Goal: Task Accomplishment & Management: Manage account settings

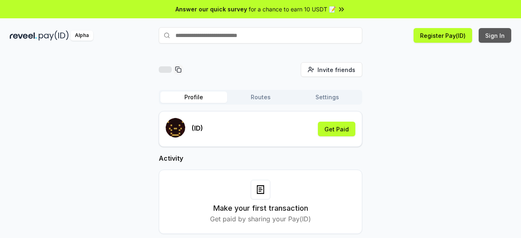
click at [490, 37] on button "Sign In" at bounding box center [495, 35] width 33 height 15
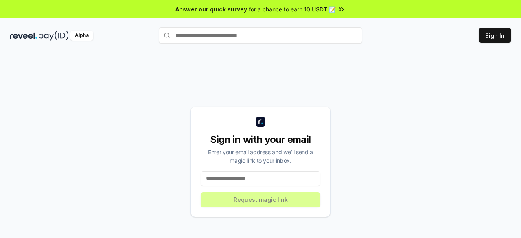
click at [268, 177] on input at bounding box center [261, 178] width 120 height 15
click at [275, 177] on input at bounding box center [261, 178] width 120 height 15
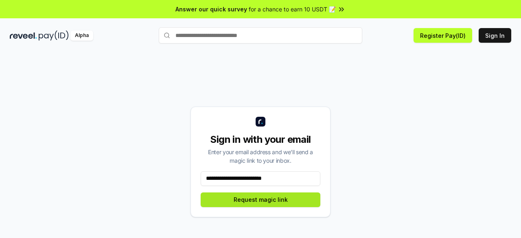
type input "**********"
click at [246, 196] on button "Request magic link" at bounding box center [261, 200] width 120 height 15
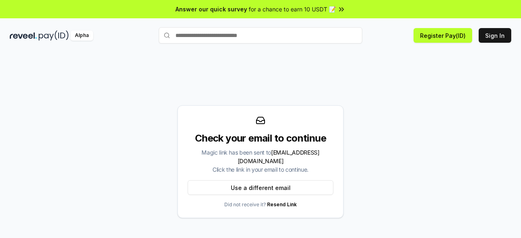
click at [2, 103] on div "Check your email to continue Magic link has been sent to khaleel212khaleel@gmai…" at bounding box center [260, 153] width 521 height 215
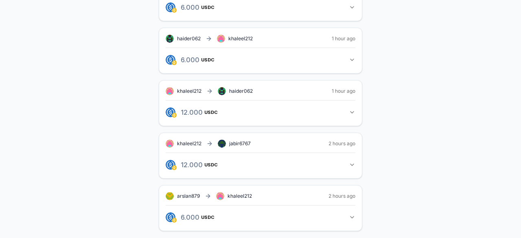
scroll to position [458, 0]
click at [355, 214] on icon "button" at bounding box center [352, 217] width 7 height 7
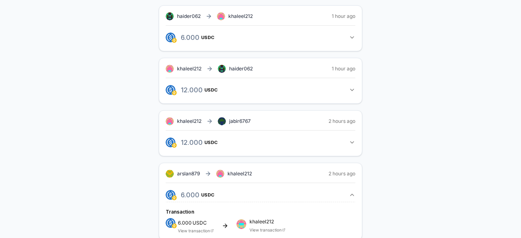
scroll to position [489, 0]
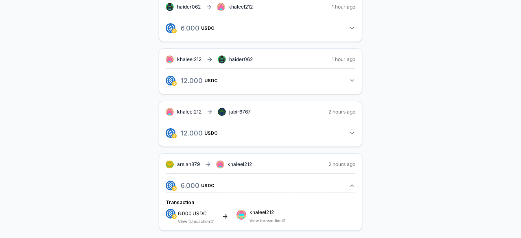
click at [350, 184] on button "6.000 USDC 6 USDC" at bounding box center [261, 186] width 190 height 14
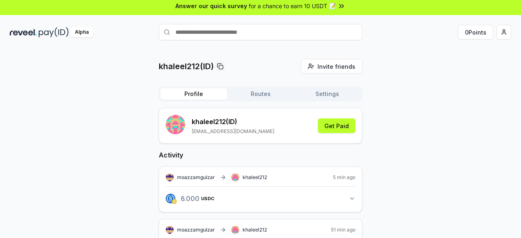
scroll to position [0, 0]
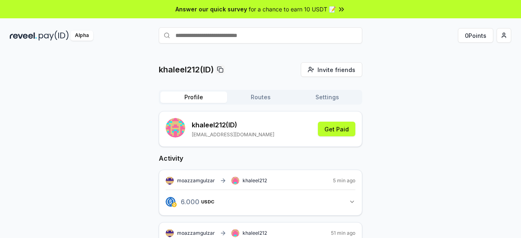
click at [267, 104] on div "Profile Routes Settings" at bounding box center [261, 97] width 204 height 15
click at [267, 101] on button "Routes" at bounding box center [260, 97] width 67 height 11
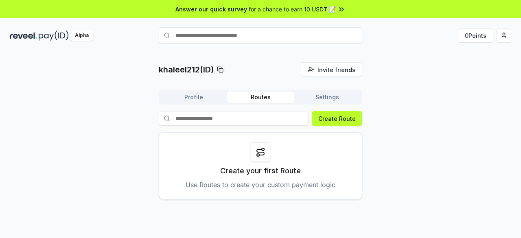
click at [210, 97] on button "Profile" at bounding box center [193, 97] width 67 height 11
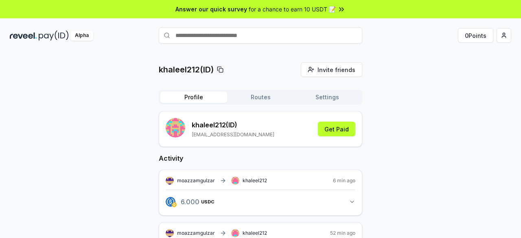
click at [350, 101] on button "Settings" at bounding box center [327, 97] width 67 height 11
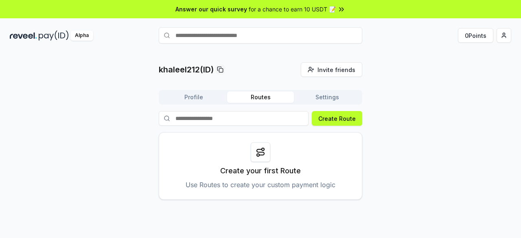
click at [245, 96] on button "Routes" at bounding box center [260, 97] width 67 height 11
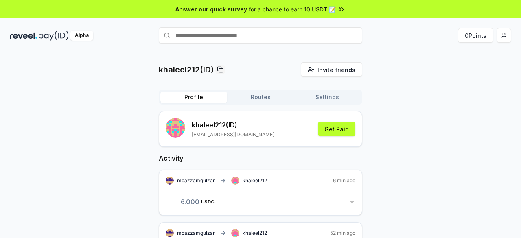
click at [204, 93] on button "Profile" at bounding box center [193, 97] width 67 height 11
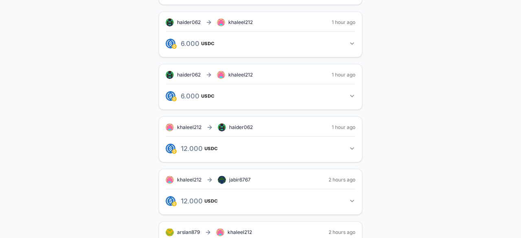
scroll to position [458, 0]
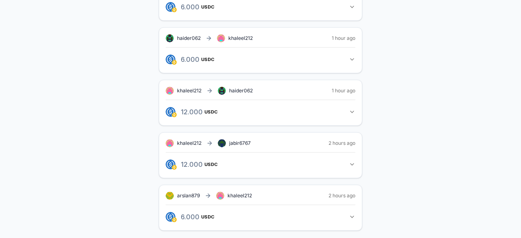
click at [228, 210] on button "6.000 USDC 6 USDC" at bounding box center [261, 217] width 190 height 14
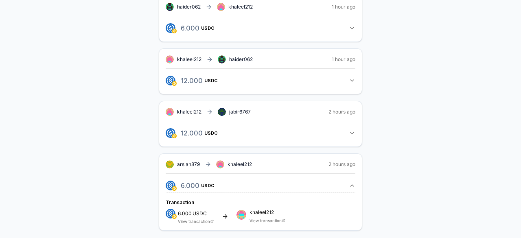
click at [228, 179] on button "6.000 USDC 6 USDC" at bounding box center [261, 186] width 190 height 14
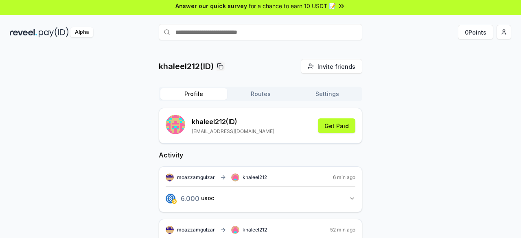
scroll to position [0, 0]
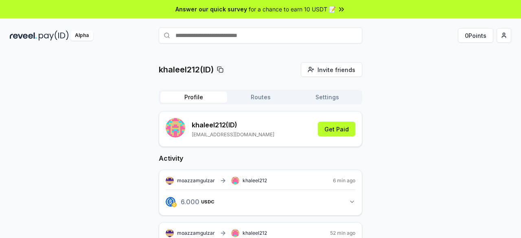
click at [335, 90] on div "Profile Routes Settings" at bounding box center [261, 97] width 204 height 15
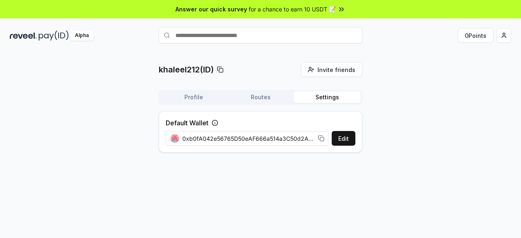
click at [334, 94] on button "Settings" at bounding box center [327, 97] width 67 height 11
click at [321, 138] on icon at bounding box center [321, 138] width 7 height 7
